Goal: Transaction & Acquisition: Purchase product/service

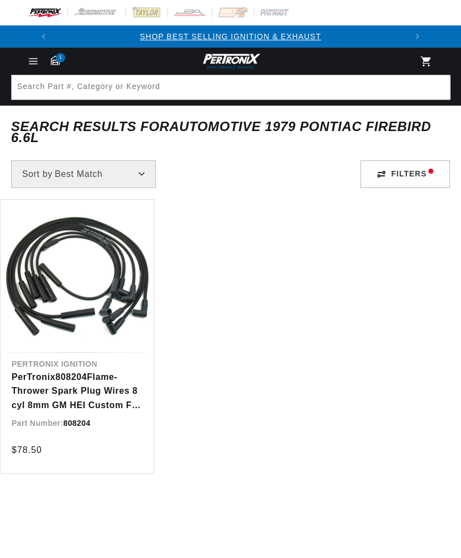
click at [30, 66] on icon "Menu" at bounding box center [33, 61] width 11 height 11
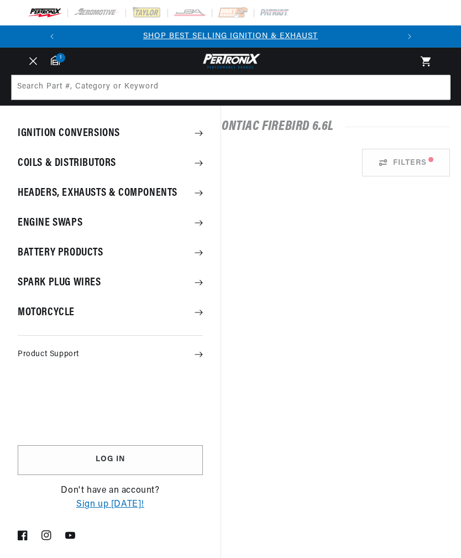
click at [194, 351] on summary "Product Support" at bounding box center [110, 354] width 221 height 21
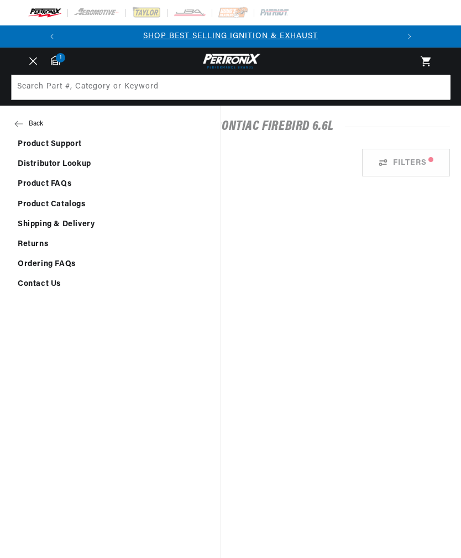
click at [64, 284] on link "Contact Us" at bounding box center [110, 284] width 221 height 19
click at [26, 55] on span "Menu" at bounding box center [33, 61] width 24 height 12
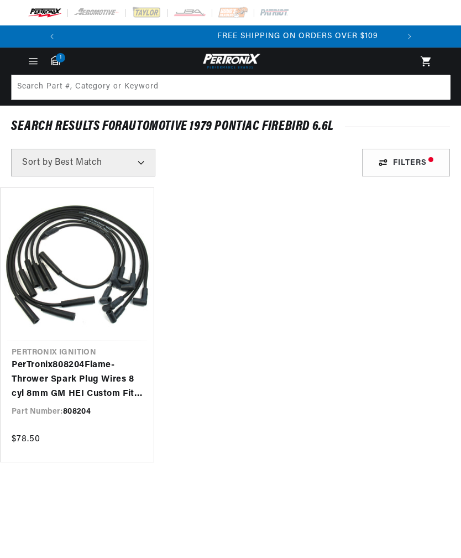
scroll to position [0, 335]
click at [84, 377] on link "PerTronix 808204 Flame-Thrower Spark Plug Wires 8 cyl 8mm GM HEI Custom Fit Bla…" at bounding box center [77, 380] width 131 height 43
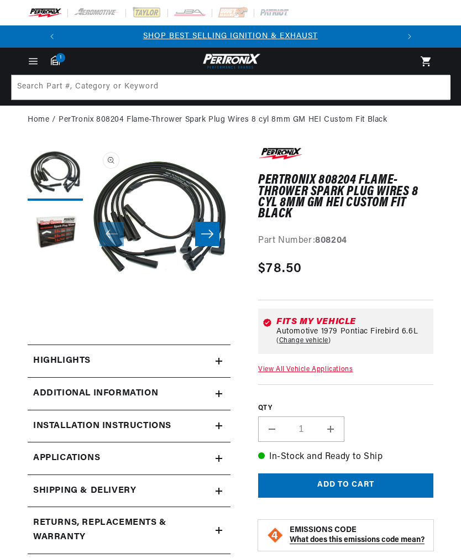
click at [219, 364] on icon at bounding box center [219, 361] width 0 height 7
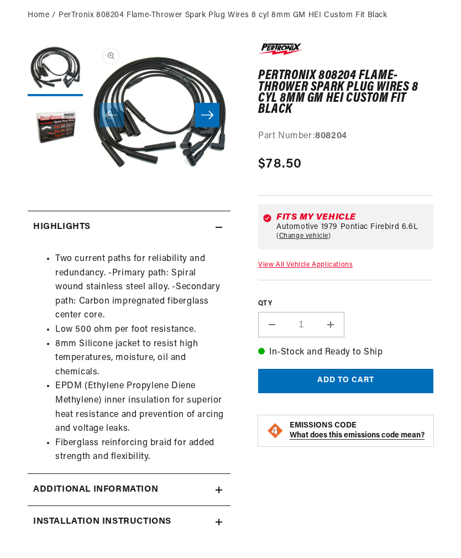
scroll to position [0, 335]
